Goal: Task Accomplishment & Management: Complete application form

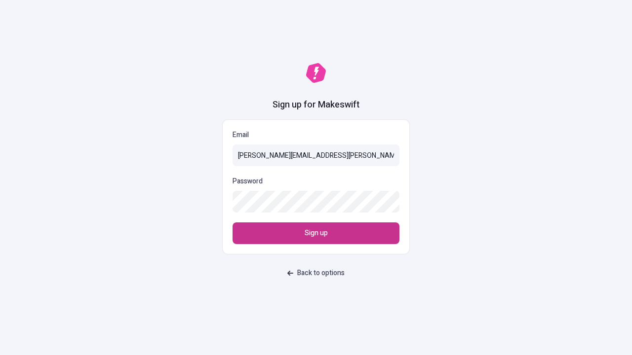
click at [316, 233] on span "Sign up" at bounding box center [316, 233] width 23 height 11
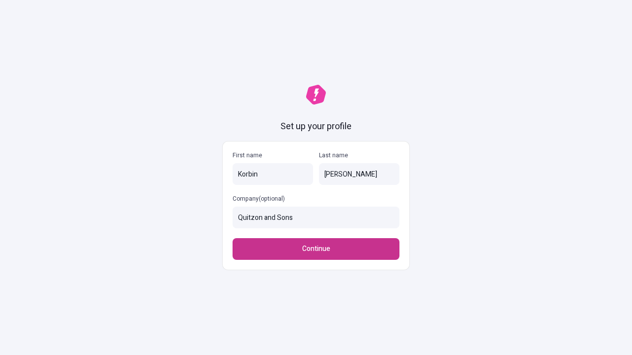
type input "Quitzon and Sons"
click at [316, 244] on span "Continue" at bounding box center [316, 249] width 28 height 11
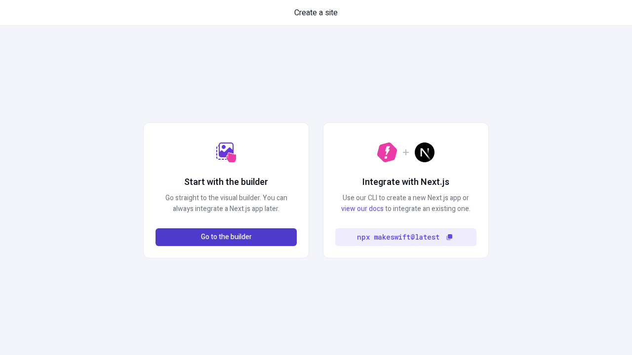
click at [226, 237] on span "Go to the builder" at bounding box center [226, 237] width 51 height 11
